Goal: Information Seeking & Learning: Learn about a topic

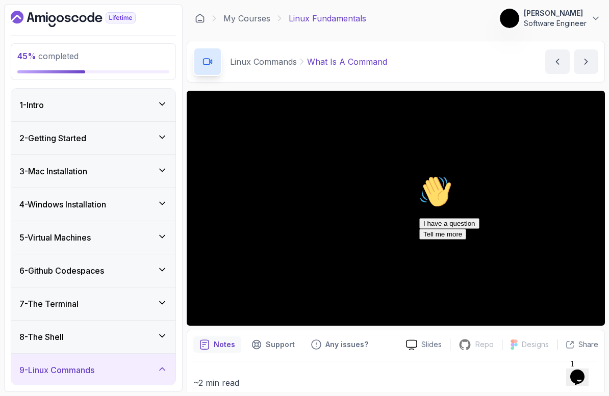
click at [18, 370] on html "45 % completed 1 - Intro 2 - Getting Started 3 - Mac Installation 4 - Windows I…" at bounding box center [304, 198] width 609 height 396
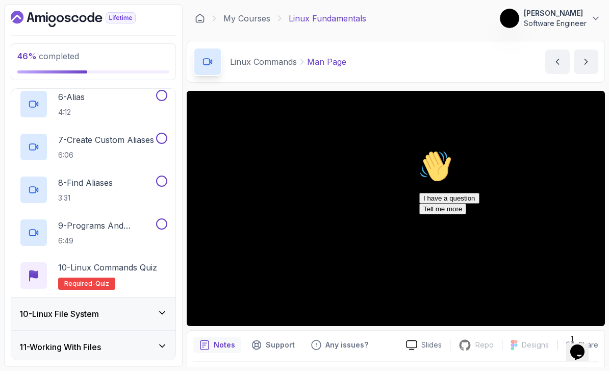
scroll to position [553, 0]
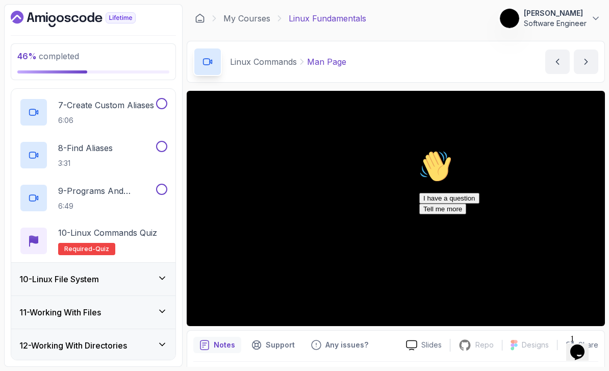
click at [118, 285] on div "10 - Linux File System" at bounding box center [93, 279] width 148 height 12
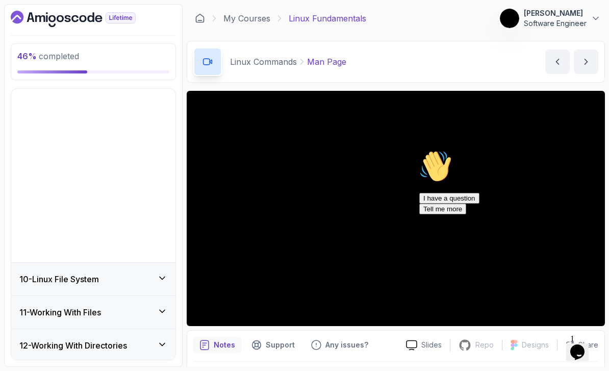
scroll to position [194, 0]
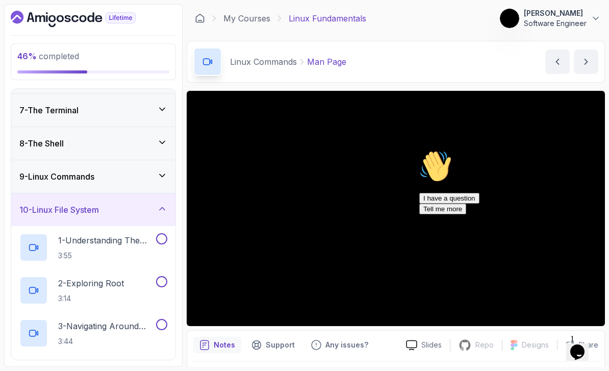
click at [150, 214] on div "10 - Linux File System" at bounding box center [93, 209] width 148 height 12
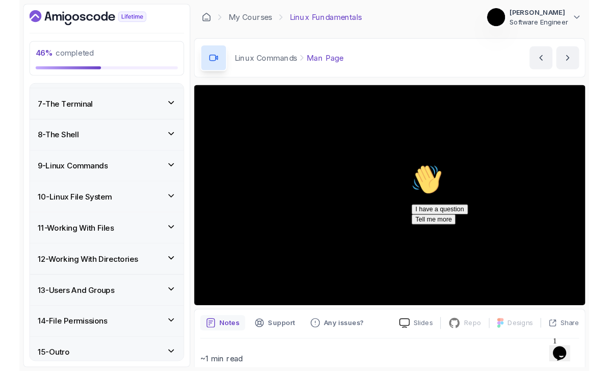
scroll to position [172, 0]
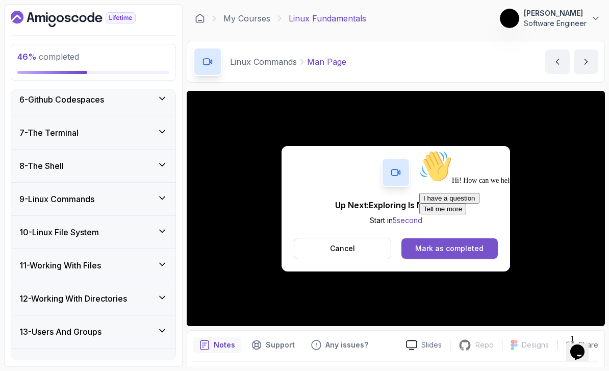
click at [414, 251] on button "Mark as completed" at bounding box center [449, 248] width 96 height 20
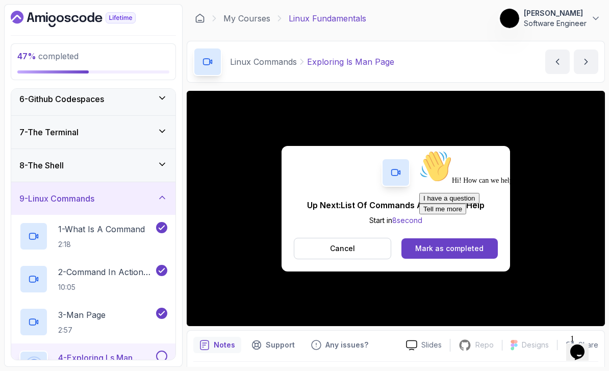
click at [584, 346] on icon "$i18n('chat', 'chat_widget')" at bounding box center [577, 351] width 14 height 15
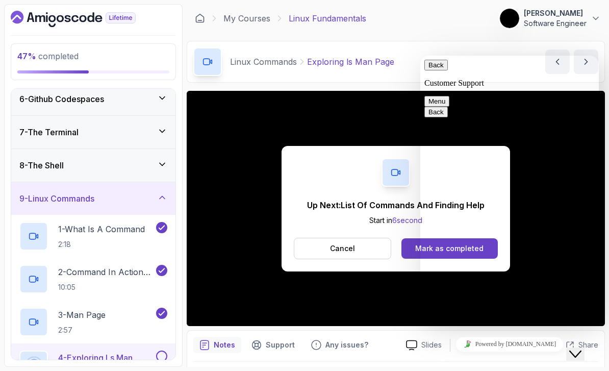
click at [382, 92] on div "Up Next: List Of Commands And Finding Help Start in 6 second Cancel [PERSON_NAM…" at bounding box center [396, 208] width 418 height 235
click at [429, 70] on button "Back" at bounding box center [435, 65] width 23 height 11
click at [581, 348] on icon "Close Chat This icon closes the chat window." at bounding box center [575, 354] width 12 height 12
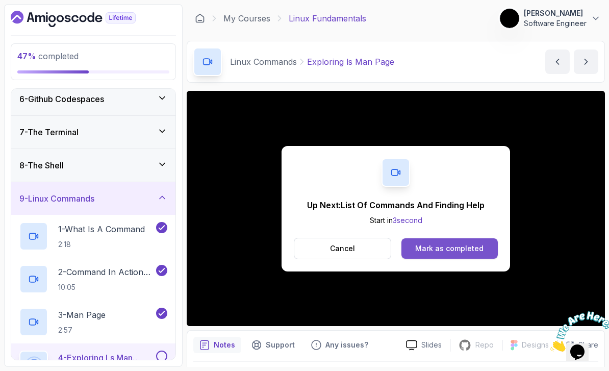
click at [468, 252] on div "Mark as completed" at bounding box center [449, 248] width 68 height 10
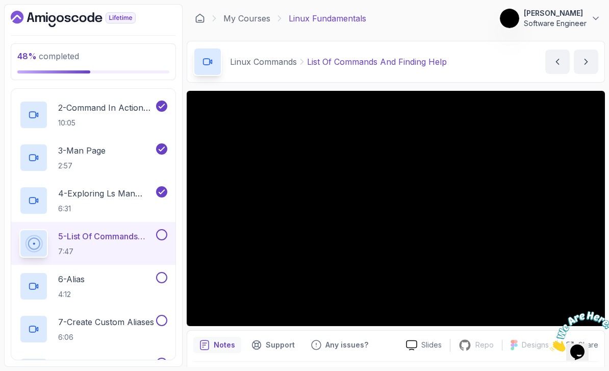
scroll to position [337, 0]
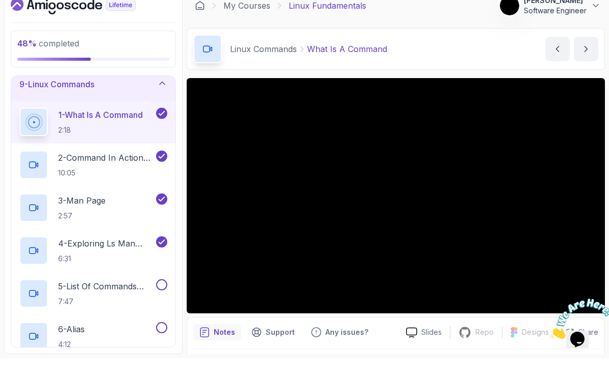
scroll to position [276, 0]
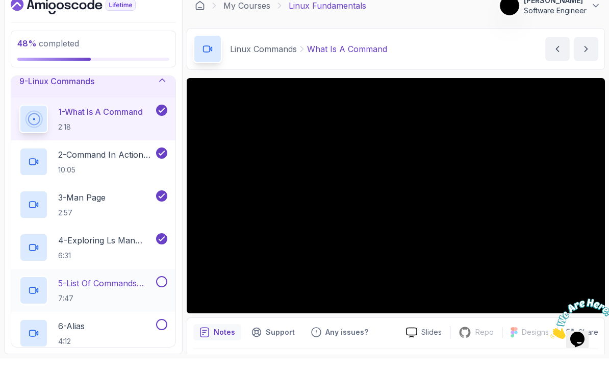
click at [138, 290] on p "5 - List Of Commands And Finding Help" at bounding box center [106, 296] width 96 height 12
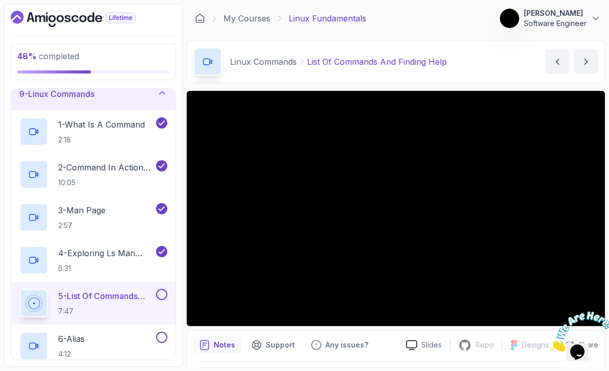
scroll to position [33, 0]
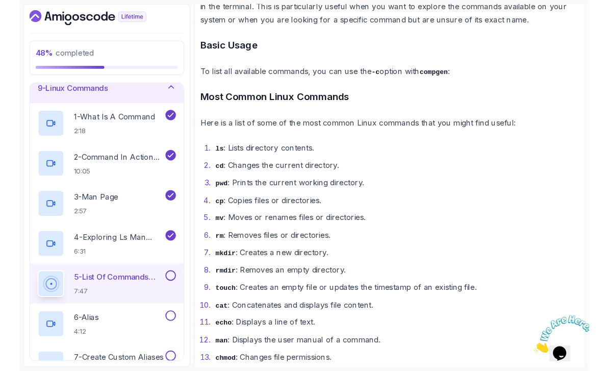
scroll to position [8, 0]
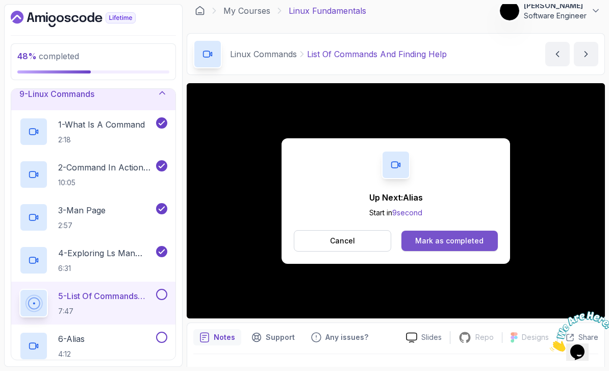
click at [414, 241] on button "Mark as completed" at bounding box center [449, 240] width 96 height 20
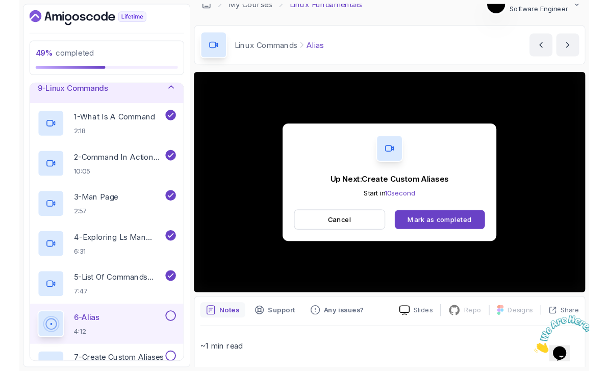
scroll to position [7, 0]
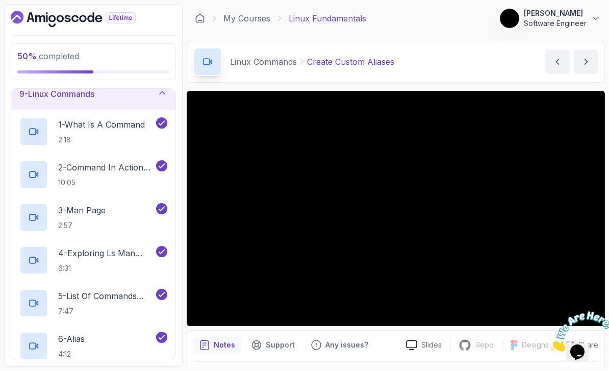
scroll to position [33, 0]
